Goal: Check status: Check status

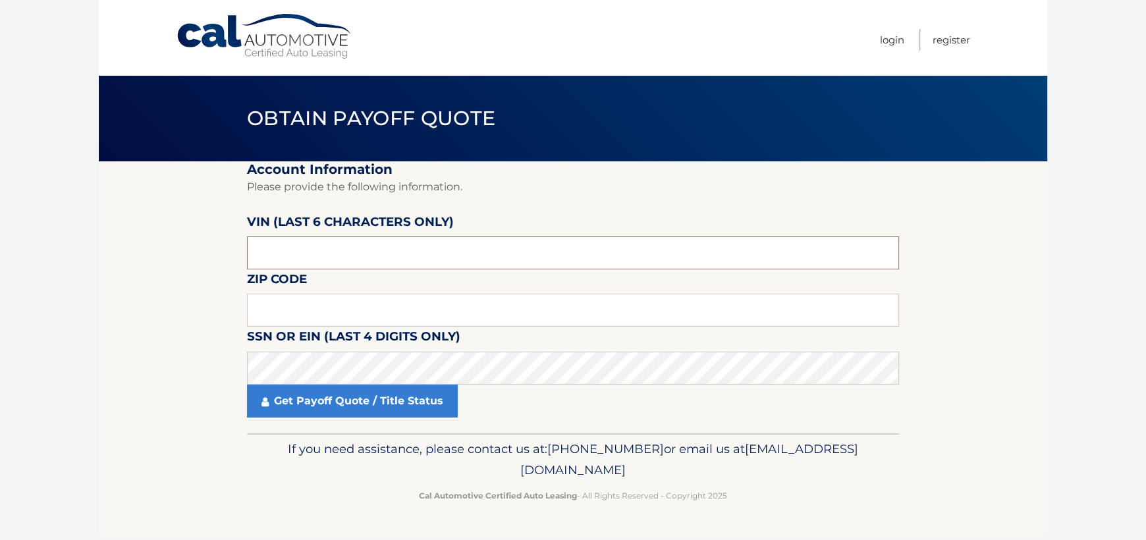
drag, startPoint x: 330, startPoint y: 256, endPoint x: 142, endPoint y: 281, distance: 190.1
click at [142, 281] on section "Account Information Please provide the following information. [PERSON_NAME] (la…" at bounding box center [573, 297] width 949 height 272
paste input "700301"
type input "700301"
click at [296, 302] on input "11" at bounding box center [573, 310] width 652 height 33
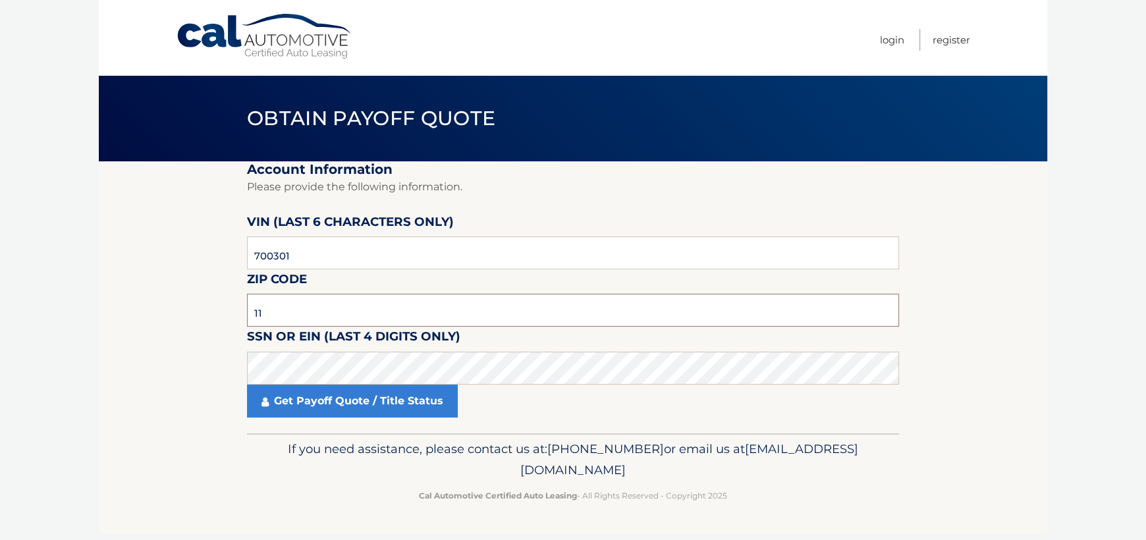
click at [296, 302] on input "11" at bounding box center [573, 310] width 652 height 33
click at [302, 317] on input "11" at bounding box center [573, 310] width 652 height 33
type input "11769"
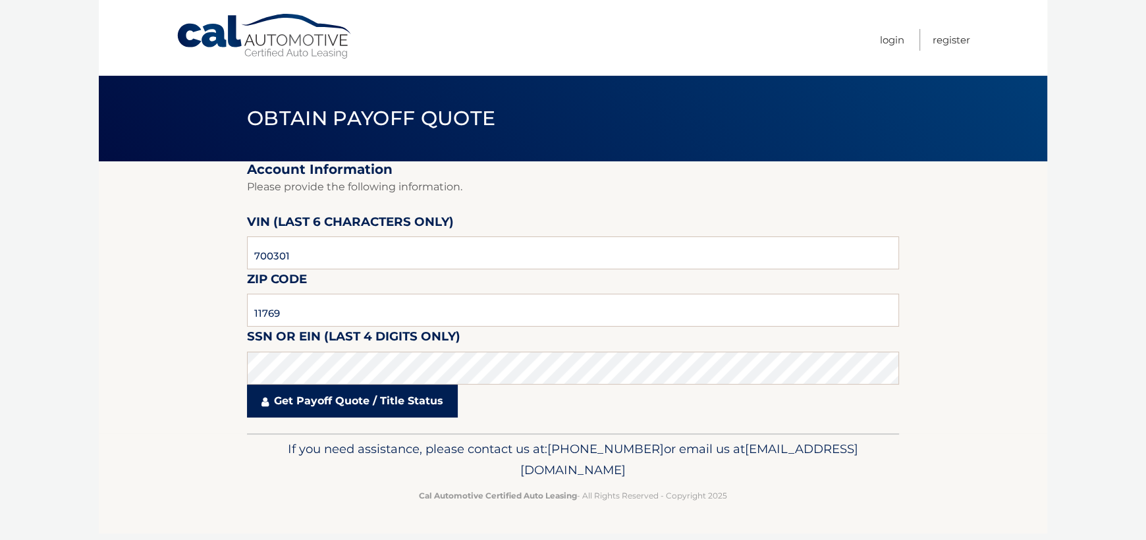
click at [297, 398] on link "Get Payoff Quote / Title Status" at bounding box center [352, 401] width 211 height 33
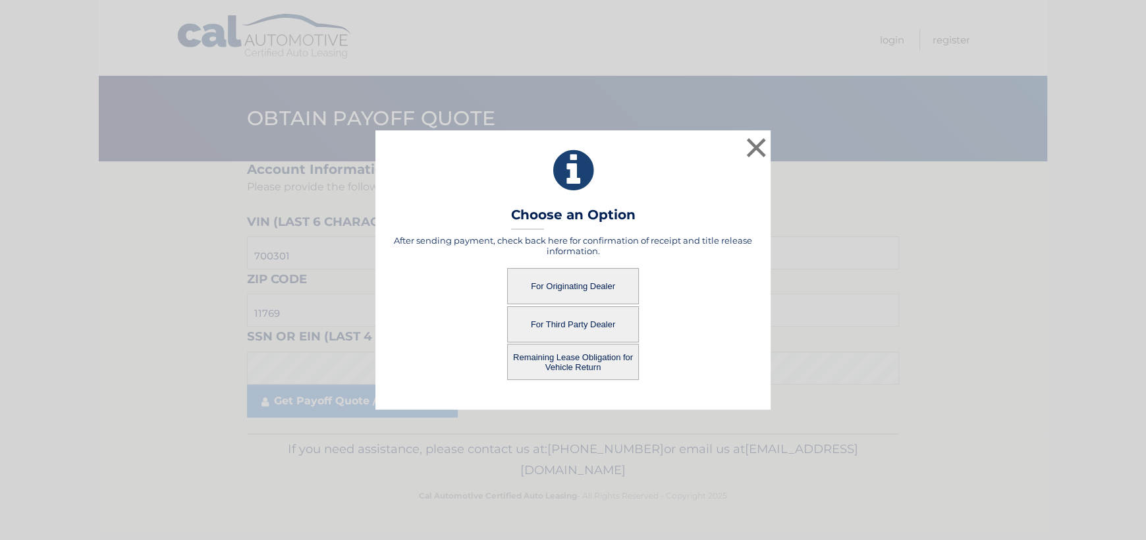
click at [594, 279] on button "For Originating Dealer" at bounding box center [573, 286] width 132 height 36
click at [595, 286] on button "For Originating Dealer" at bounding box center [573, 286] width 132 height 36
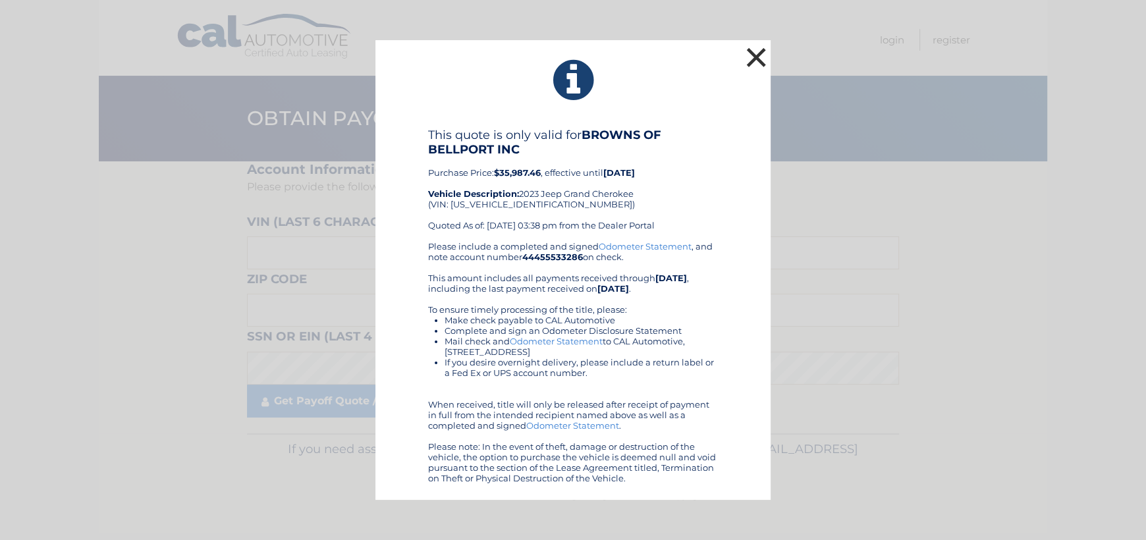
click at [748, 56] on button "×" at bounding box center [756, 57] width 26 height 26
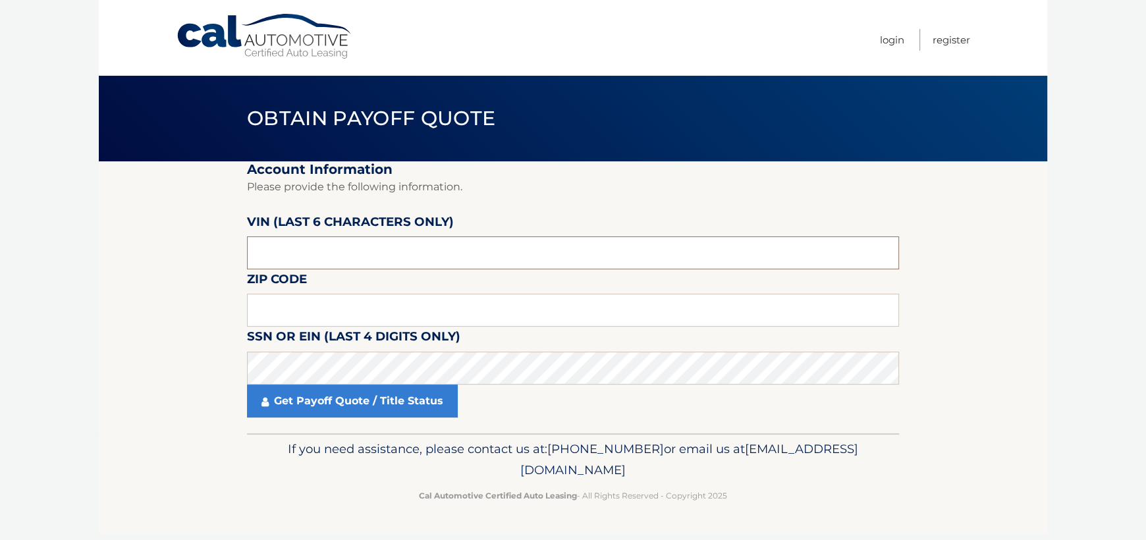
click at [332, 248] on input "text" at bounding box center [573, 252] width 652 height 33
drag, startPoint x: 332, startPoint y: 248, endPoint x: 104, endPoint y: 241, distance: 228.0
click at [144, 243] on section "Account Information Please provide the following information. [PERSON_NAME] (la…" at bounding box center [573, 297] width 949 height 272
type input "700301"
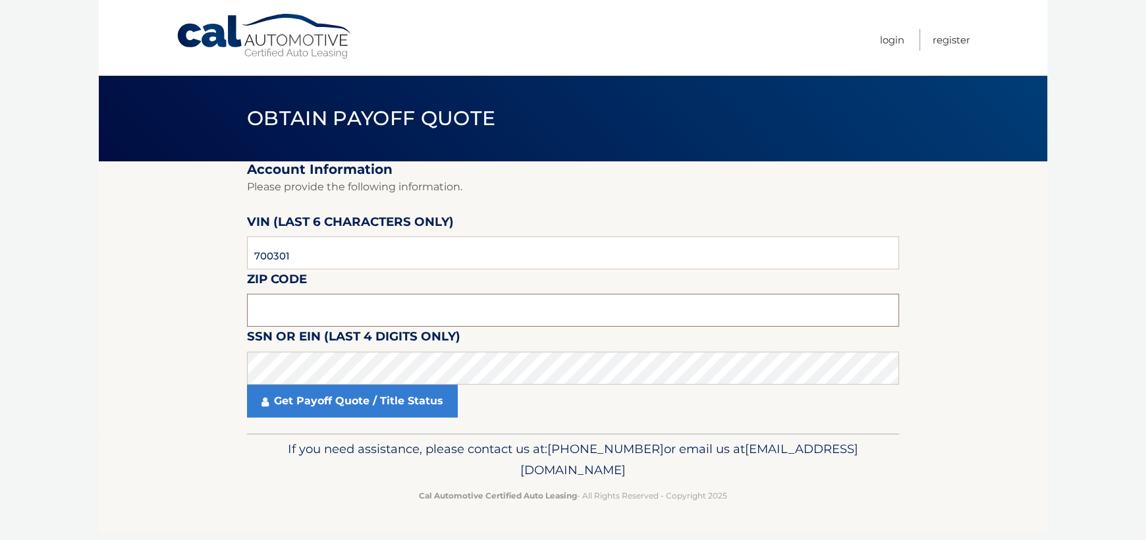
click at [316, 319] on input "text" at bounding box center [573, 310] width 652 height 33
click at [796, 172] on h2 "Account Information" at bounding box center [573, 169] width 652 height 16
drag, startPoint x: 0, startPoint y: 173, endPoint x: 353, endPoint y: 254, distance: 362.4
click at [1, 175] on body "Cal Automotive Menu Login Register Obtain Payoff Quote" at bounding box center [573, 270] width 1146 height 540
click at [414, 311] on input "text" at bounding box center [573, 310] width 652 height 33
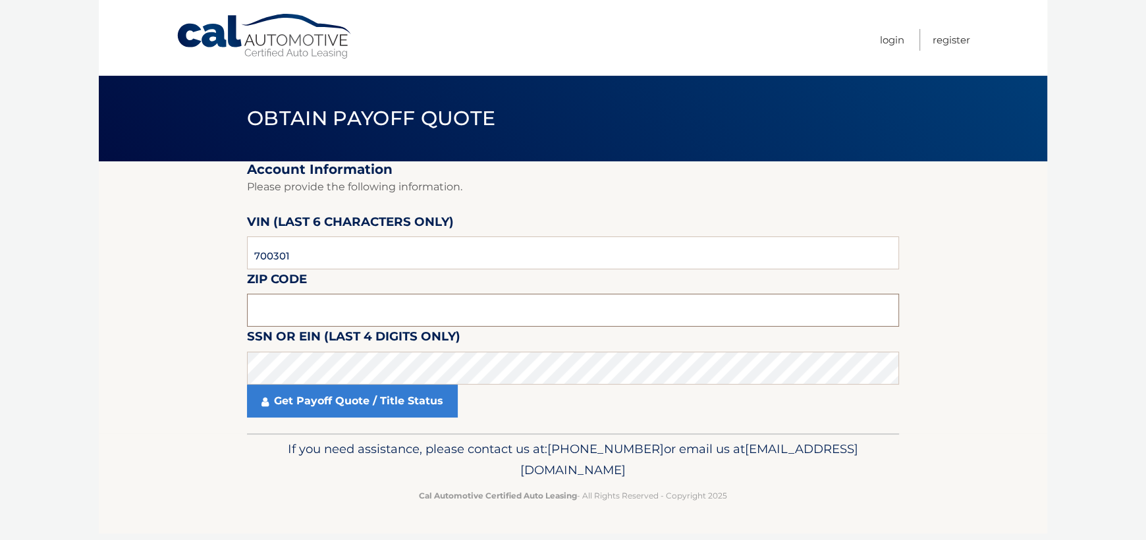
paste input "11769"
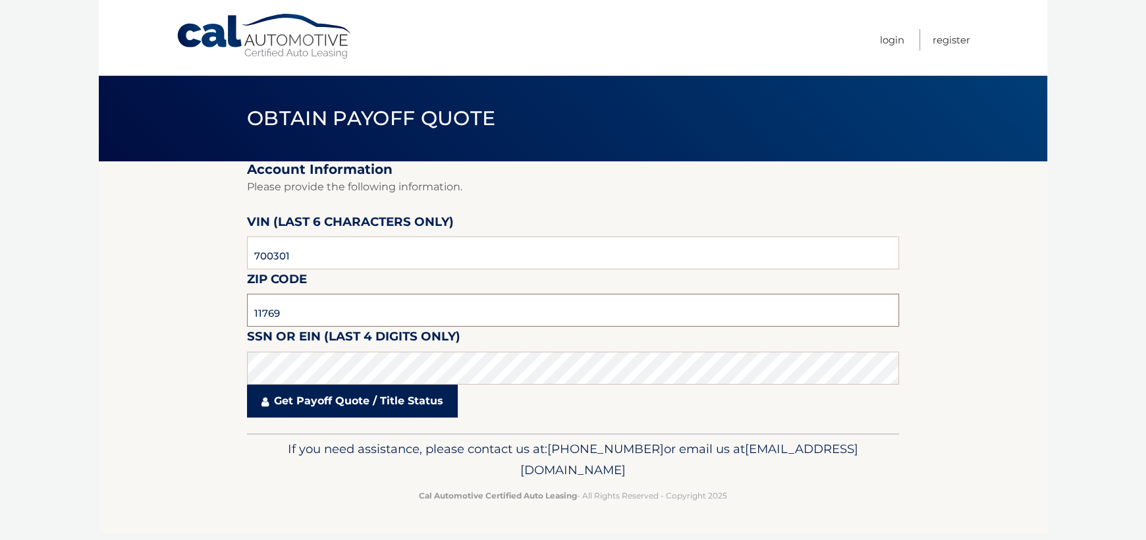
type input "11769"
click at [326, 413] on link "Get Payoff Quote / Title Status" at bounding box center [352, 401] width 211 height 33
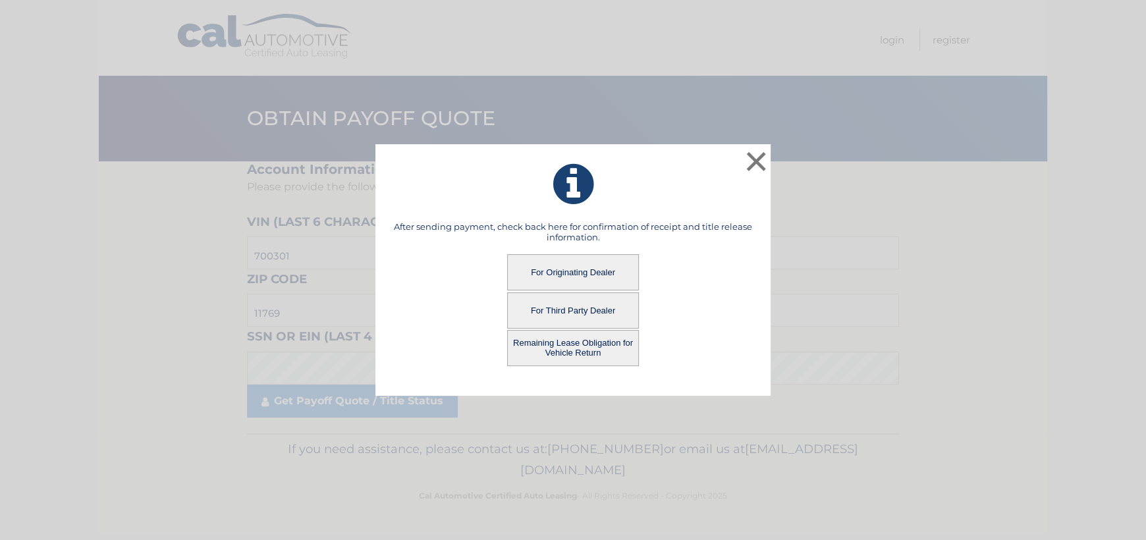
click at [610, 355] on button "Remaining Lease Obligation for Vehicle Return" at bounding box center [573, 348] width 132 height 36
click at [584, 341] on button "Remaining Lease Obligation for Vehicle Return" at bounding box center [573, 348] width 132 height 36
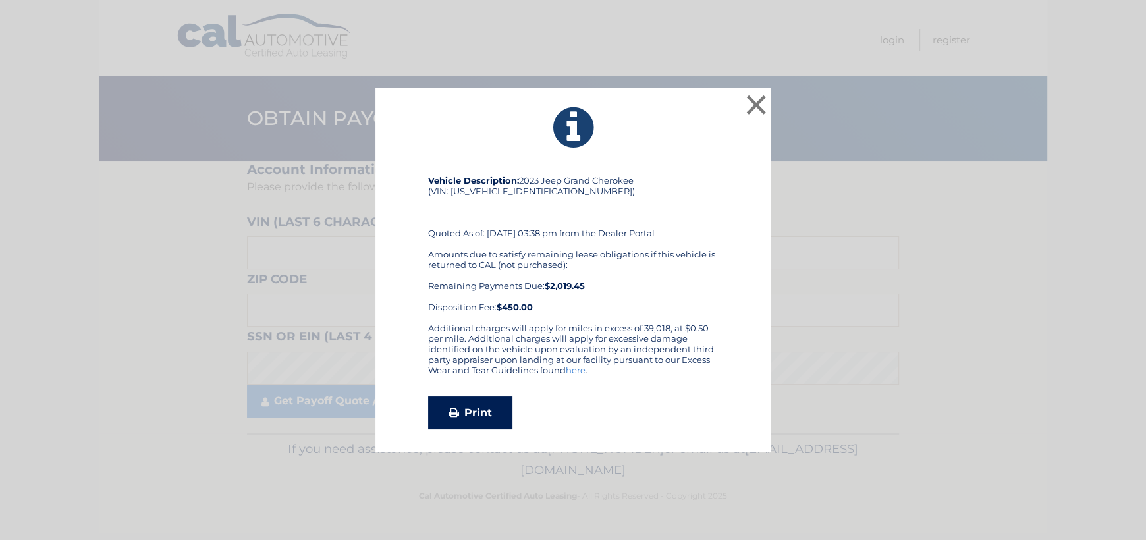
click at [499, 420] on link "Print" at bounding box center [470, 413] width 84 height 33
click at [750, 115] on button "×" at bounding box center [756, 105] width 26 height 26
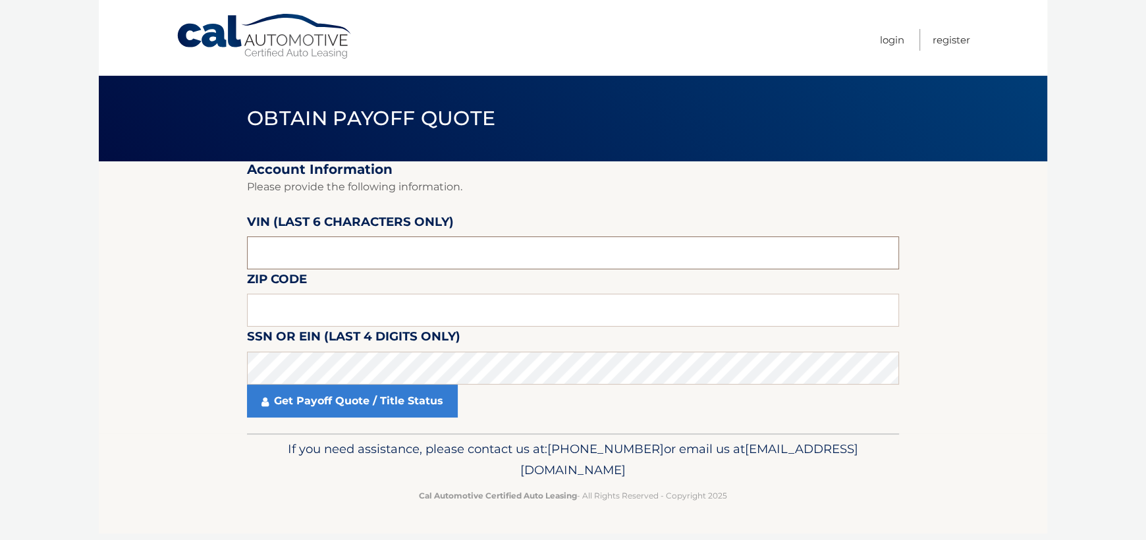
click at [322, 261] on input "text" at bounding box center [573, 252] width 652 height 33
type input "700301"
drag, startPoint x: 0, startPoint y: 213, endPoint x: 269, endPoint y: 334, distance: 294.6
click at [2, 216] on body "Cal Automotive Menu Login Register Obtain Payoff Quote" at bounding box center [573, 270] width 1146 height 540
click at [381, 297] on input "text" at bounding box center [573, 310] width 652 height 33
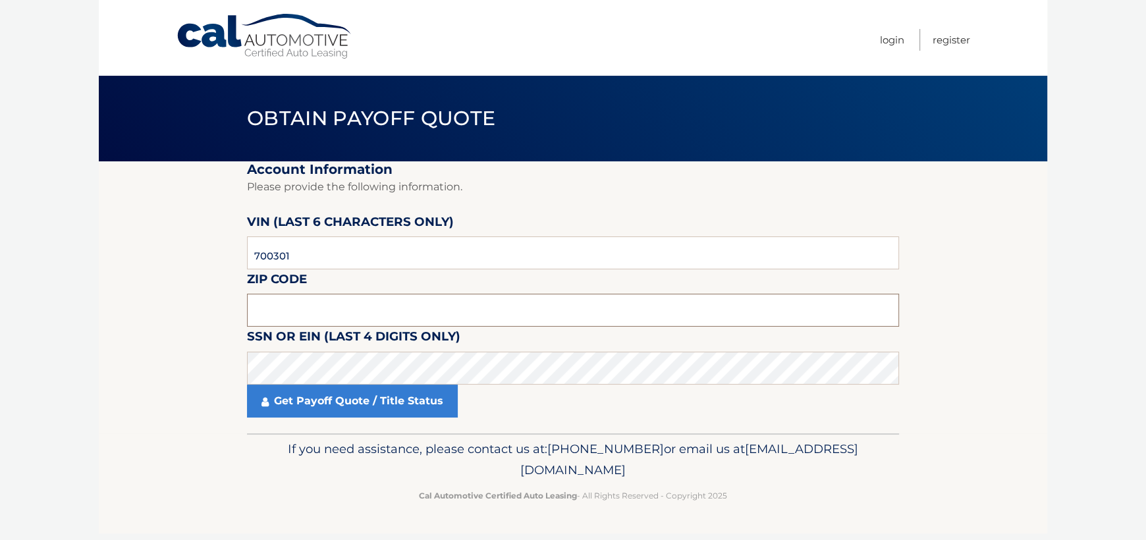
paste input "11769"
type input "11769"
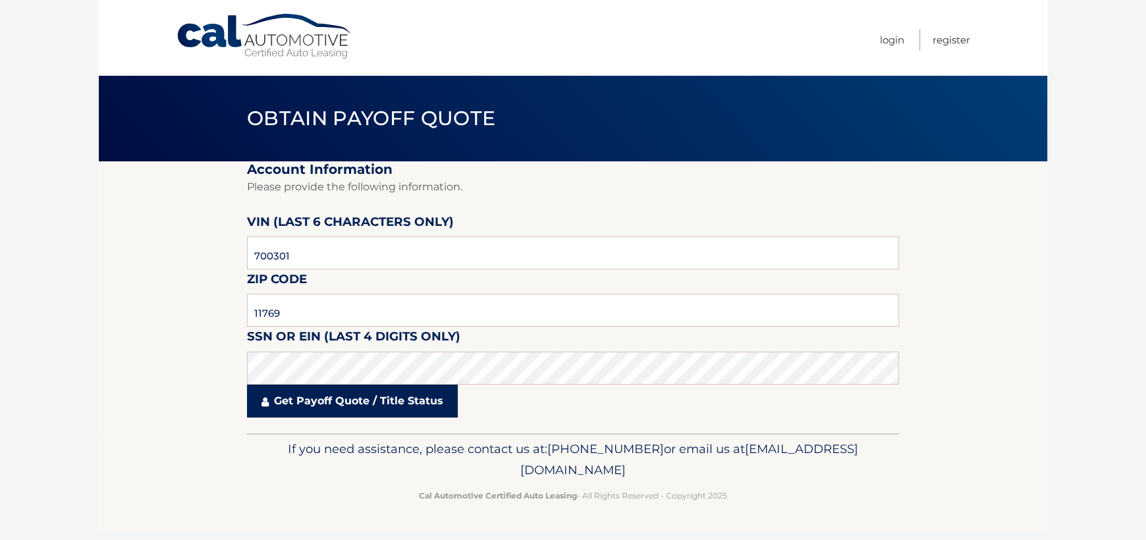
click at [305, 393] on link "Get Payoff Quote / Title Status" at bounding box center [352, 401] width 211 height 33
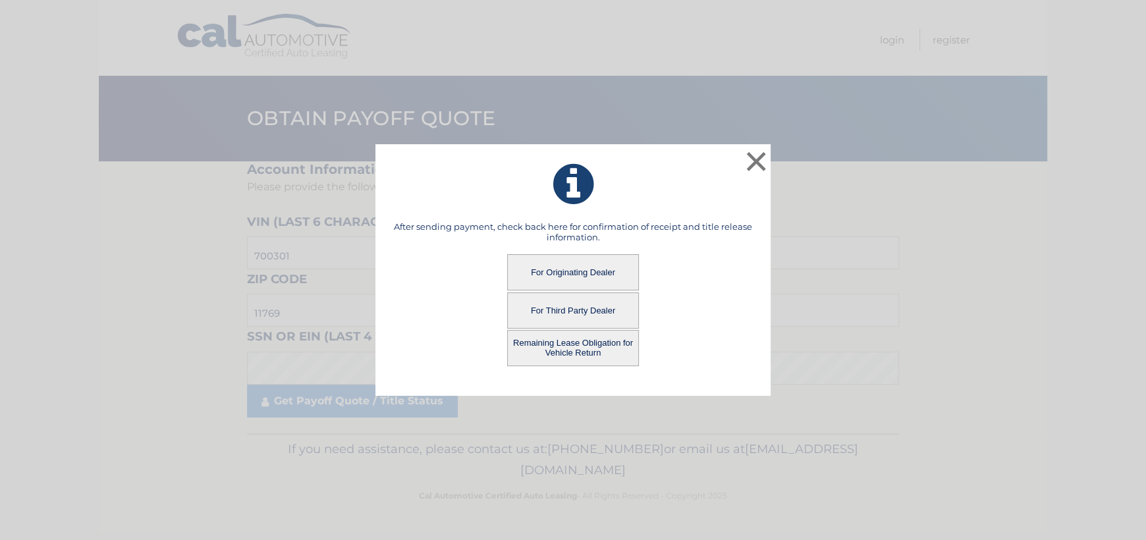
click at [588, 302] on button "For Third Party Dealer" at bounding box center [573, 310] width 132 height 36
click at [584, 316] on button "For Third Party Dealer" at bounding box center [573, 310] width 132 height 36
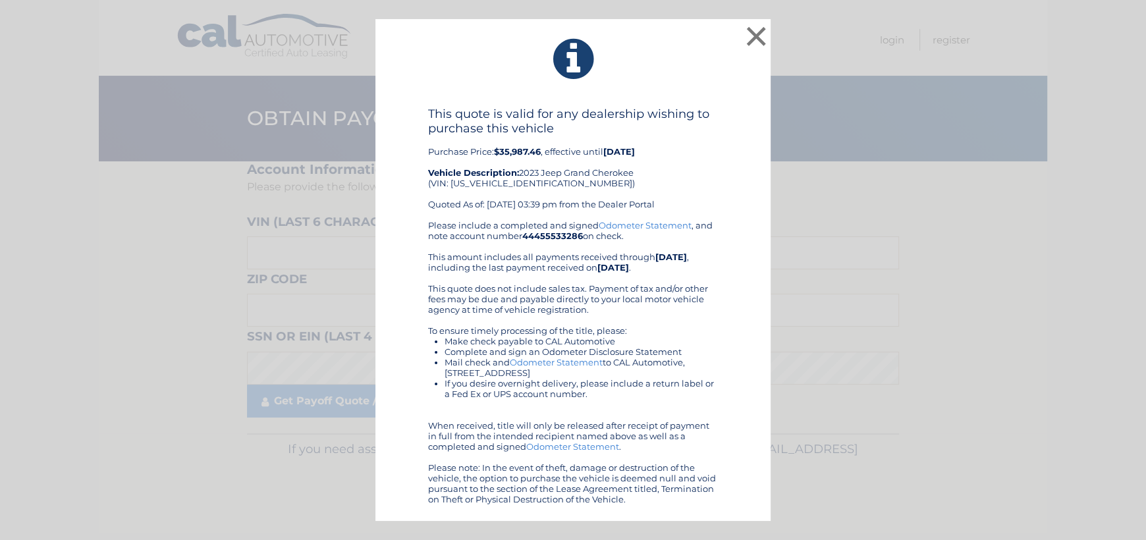
click at [24, 419] on div "× This quote is valid for any dealership wishing to purchase this vehicle Purch…" at bounding box center [573, 270] width 1136 height 502
